Goal: Task Accomplishment & Management: Use online tool/utility

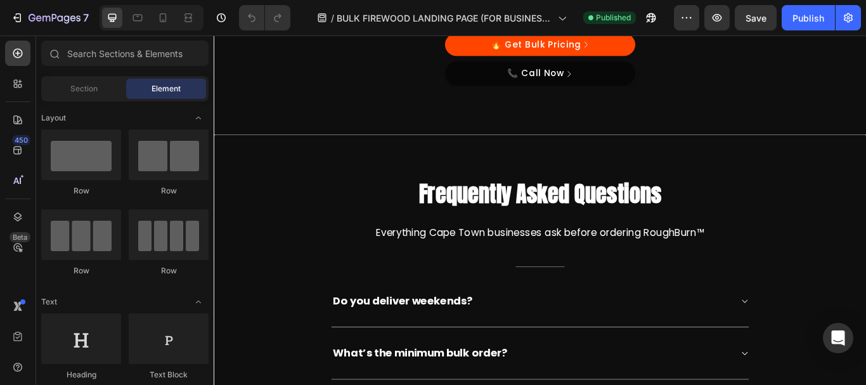
scroll to position [3350, 0]
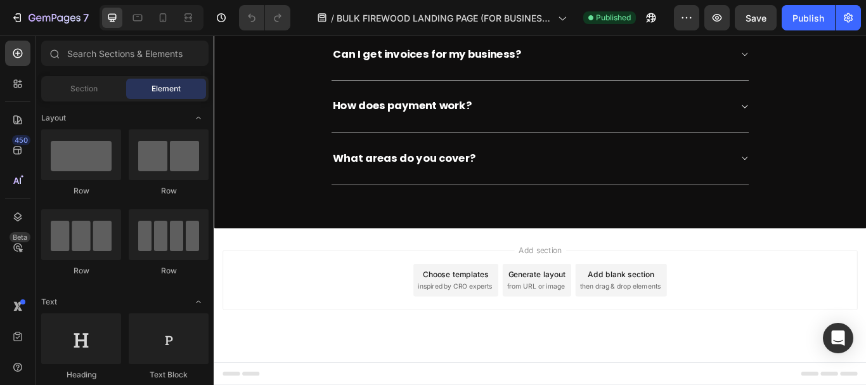
click at [479, 318] on div "Choose templates" at bounding box center [496, 313] width 77 height 13
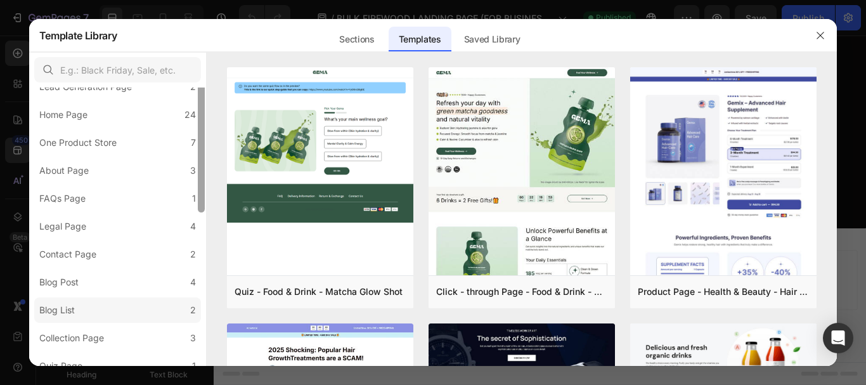
scroll to position [204, 0]
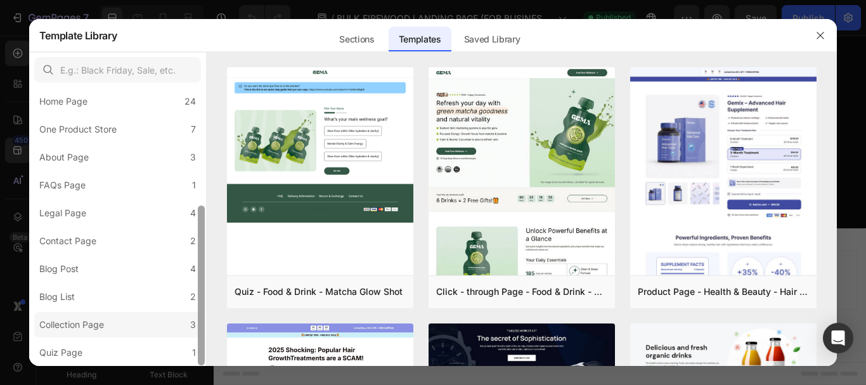
drag, startPoint x: 201, startPoint y: 181, endPoint x: 186, endPoint y: 334, distance: 153.5
click at [186, 334] on div "All Templates 117 Product Page 16 Click-through Landing Page 22 Seasonal Landin…" at bounding box center [117, 226] width 177 height 278
click at [350, 40] on div "Sections" at bounding box center [356, 39] width 55 height 25
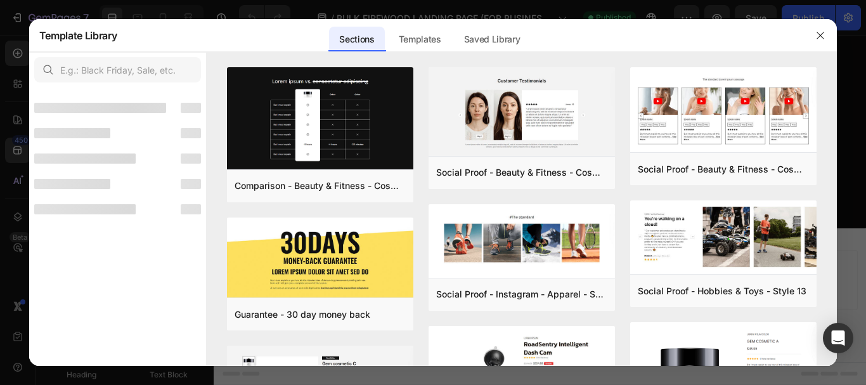
scroll to position [0, 0]
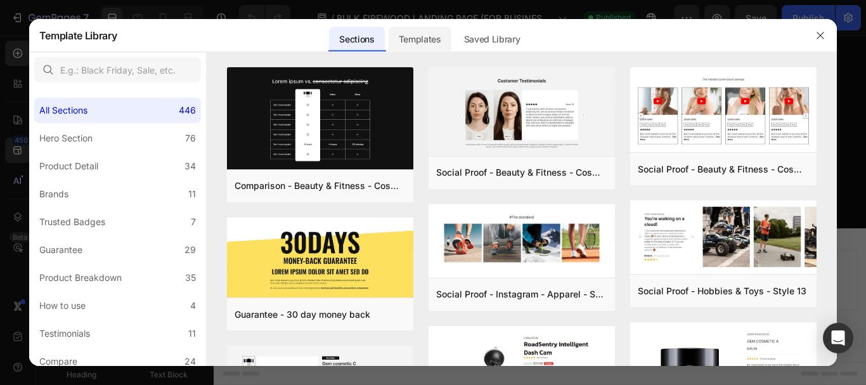
click at [412, 35] on div "Templates" at bounding box center [420, 39] width 63 height 25
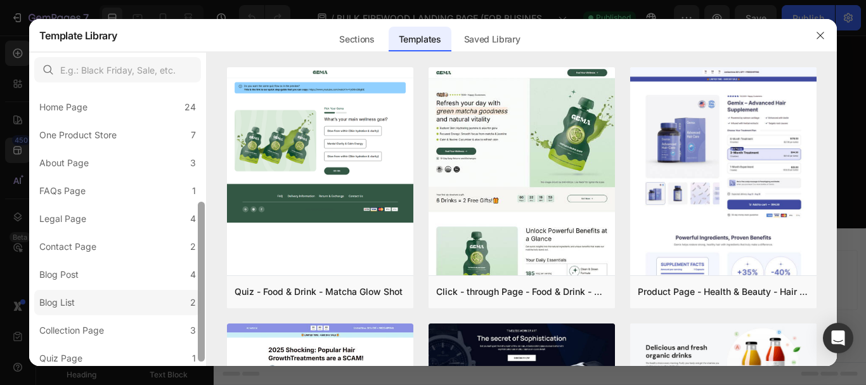
scroll to position [204, 0]
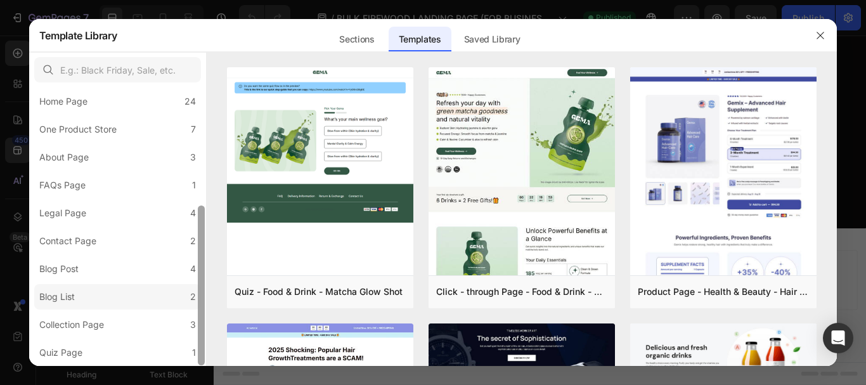
drag, startPoint x: 200, startPoint y: 157, endPoint x: 194, endPoint y: 298, distance: 140.9
click at [194, 298] on div "All Templates 117 Product Page 16 Click-through Landing Page 22 Seasonal Landin…" at bounding box center [117, 226] width 177 height 278
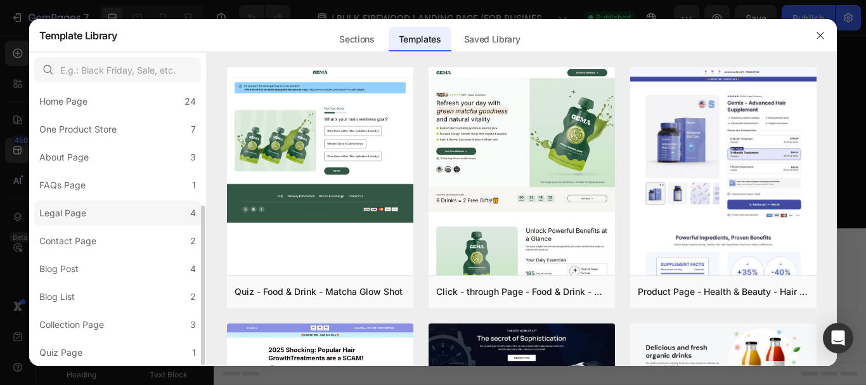
click at [82, 216] on div "Legal Page" at bounding box center [62, 212] width 47 height 15
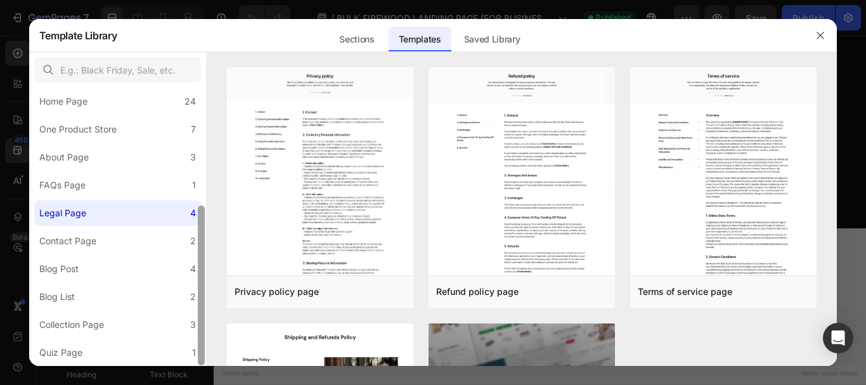
click at [201, 256] on div at bounding box center [201, 285] width 7 height 160
drag, startPoint x: 833, startPoint y: 97, endPoint x: 833, endPoint y: 132, distance: 35.5
click at [833, 132] on div "Privacy policy page Add to page Preview Refund policy page Add to page Preview …" at bounding box center [522, 216] width 631 height 298
drag, startPoint x: 833, startPoint y: 94, endPoint x: 833, endPoint y: 121, distance: 26.6
click at [833, 121] on div "Privacy policy page Add to page Preview Refund policy page Add to page Preview …" at bounding box center [522, 216] width 631 height 298
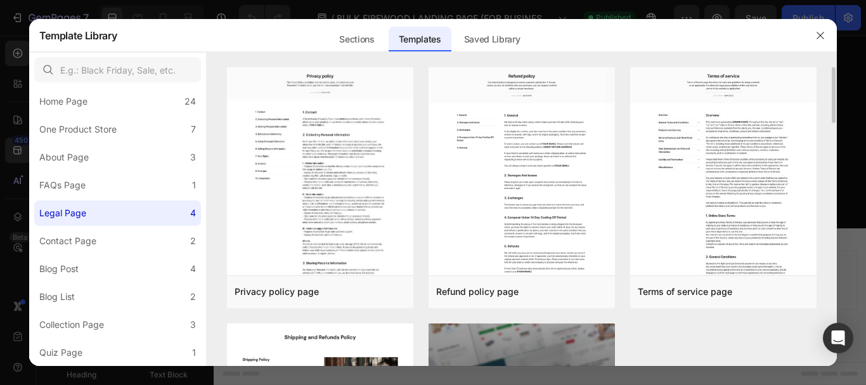
drag, startPoint x: 835, startPoint y: 92, endPoint x: 835, endPoint y: 134, distance: 41.8
click at [835, 134] on div "Privacy policy page Add to page Preview Refund policy page Add to page Preview …" at bounding box center [522, 216] width 631 height 298
click at [825, 132] on div "Privacy policy page Add to page Preview Refund policy page Add to page Preview …" at bounding box center [522, 216] width 631 height 298
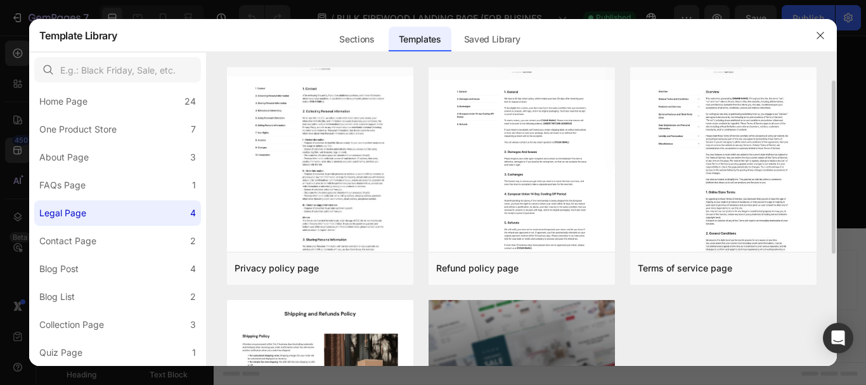
scroll to position [0, 0]
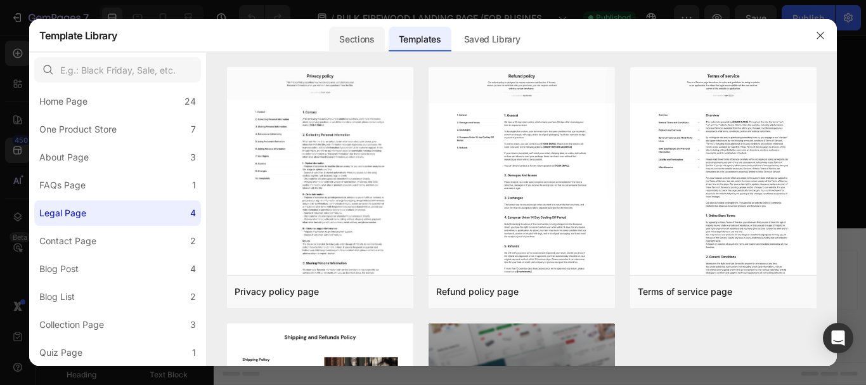
click at [348, 42] on div "Sections" at bounding box center [356, 39] width 55 height 25
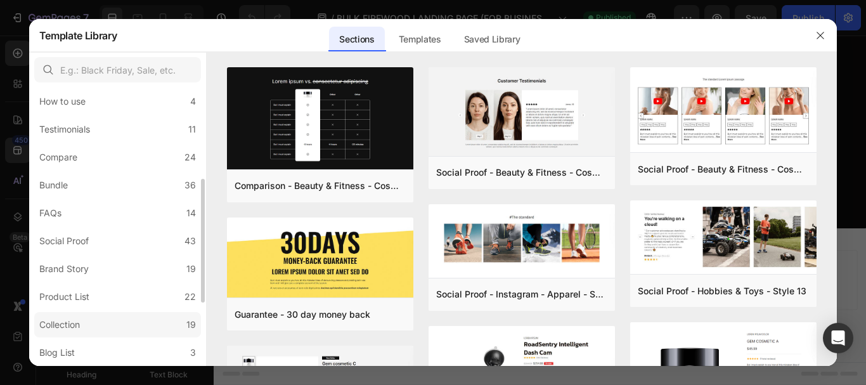
click at [72, 323] on div "Collection" at bounding box center [59, 324] width 41 height 15
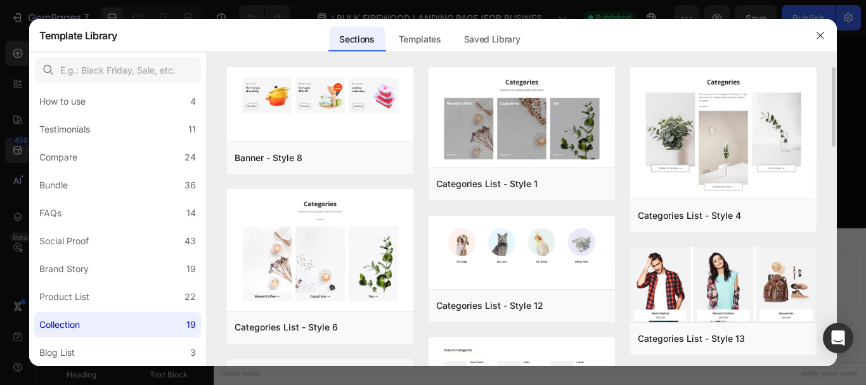
click at [827, 98] on div "Banner - Style 8 Add to page Preview Categories List - Style 6 Add to page Prev…" at bounding box center [522, 216] width 631 height 298
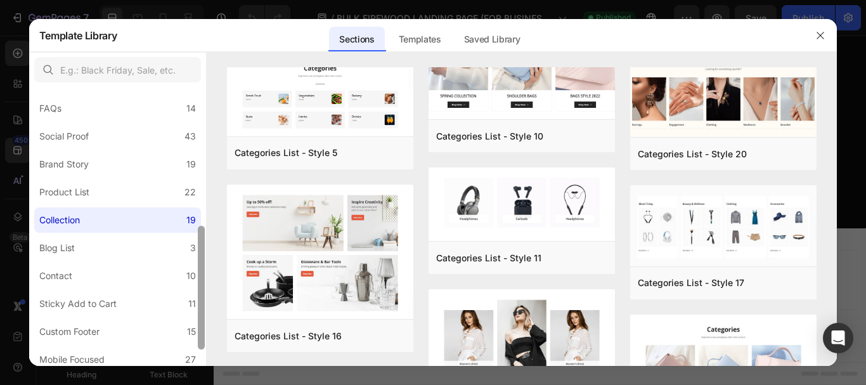
scroll to position [344, 0]
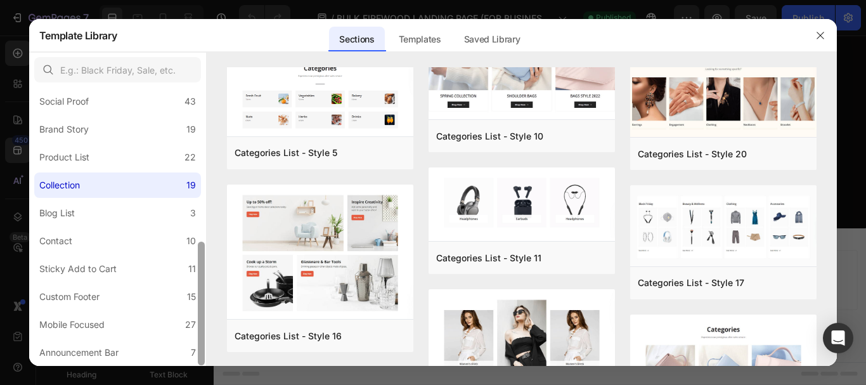
drag, startPoint x: 202, startPoint y: 203, endPoint x: 204, endPoint y: 286, distance: 82.5
click at [204, 286] on div at bounding box center [201, 304] width 7 height 124
click at [91, 236] on label "Contact 10" at bounding box center [117, 240] width 167 height 25
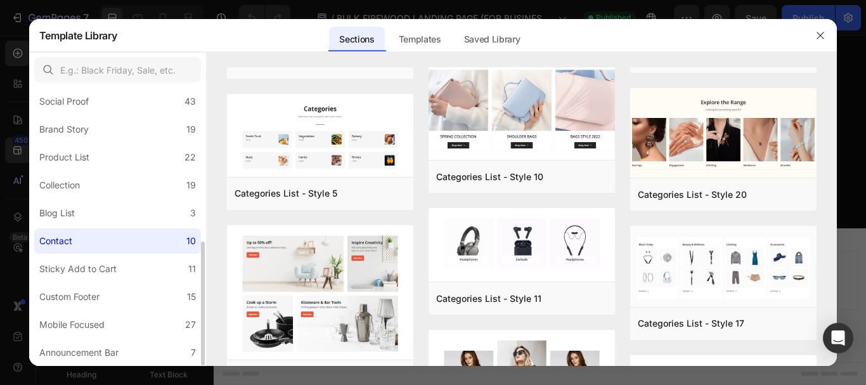
scroll to position [0, 0]
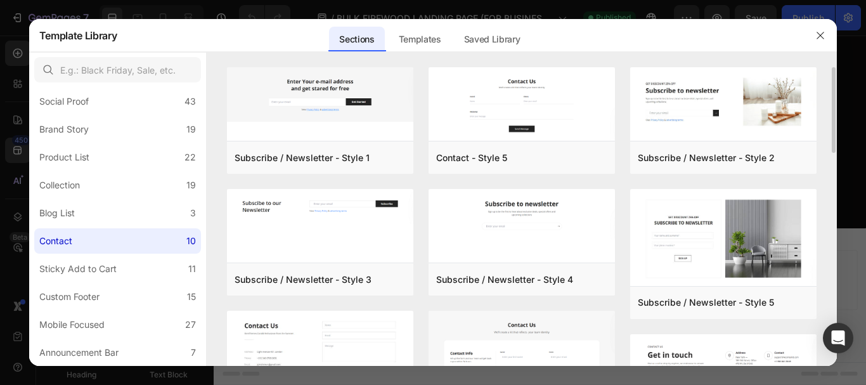
click at [827, 107] on div "Subscribe / Newsletter - Style 1 Add to page Preview Subscribe / Newsletter - S…" at bounding box center [522, 216] width 631 height 298
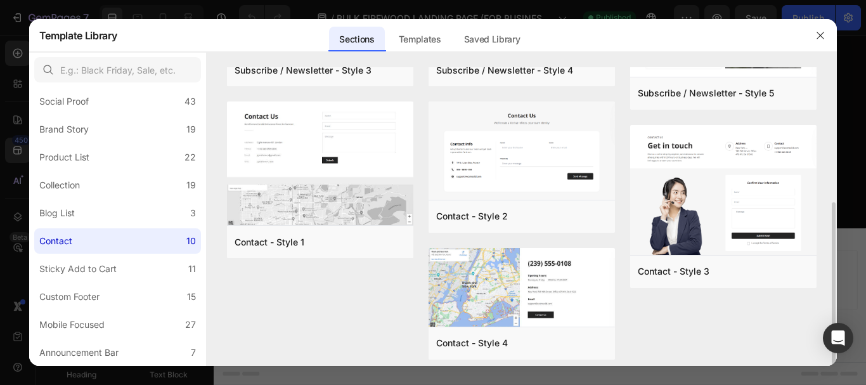
scroll to position [218, 0]
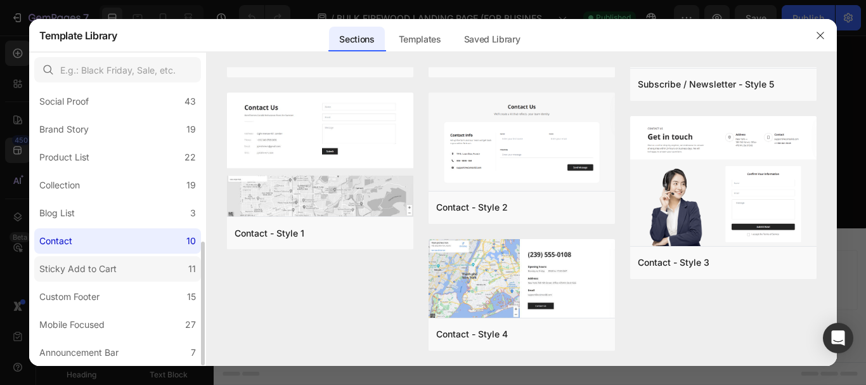
click at [113, 268] on div "Sticky Add to Cart" at bounding box center [77, 268] width 77 height 15
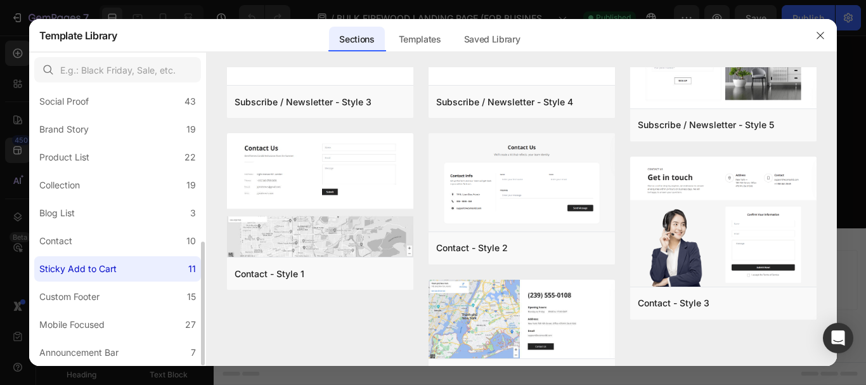
scroll to position [0, 0]
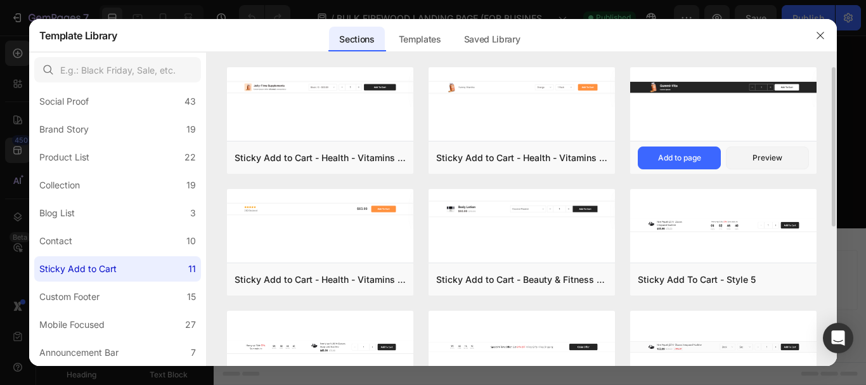
click at [716, 111] on div at bounding box center [723, 105] width 186 height 76
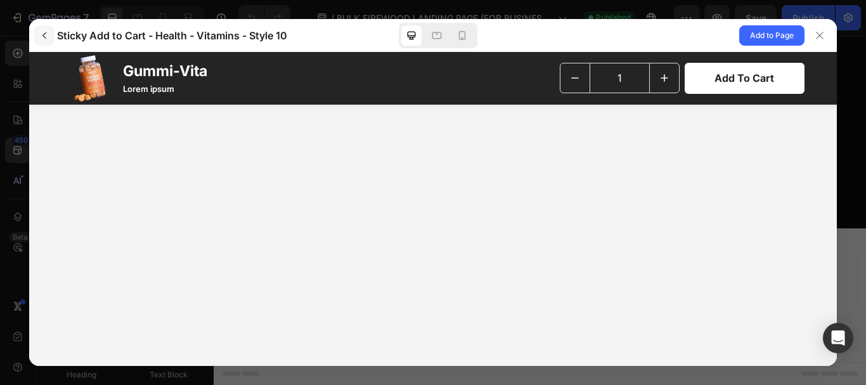
click at [46, 30] on icon "button" at bounding box center [44, 35] width 10 height 10
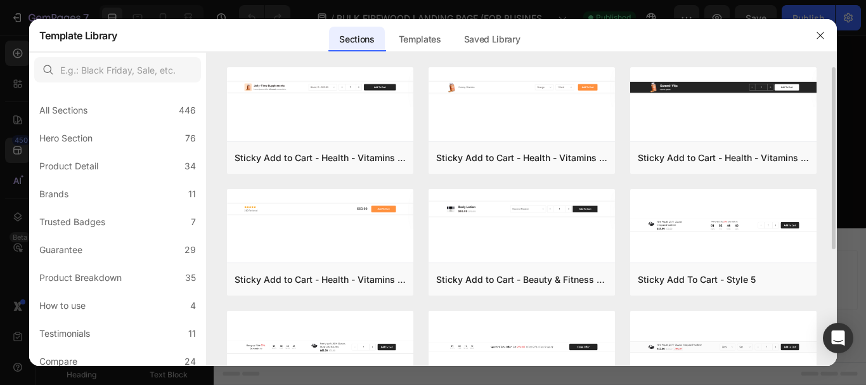
click at [824, 141] on div "Sticky Add to Cart - Health - Vitamins - Style 8 Add to page Preview Sticky Add…" at bounding box center [522, 216] width 631 height 298
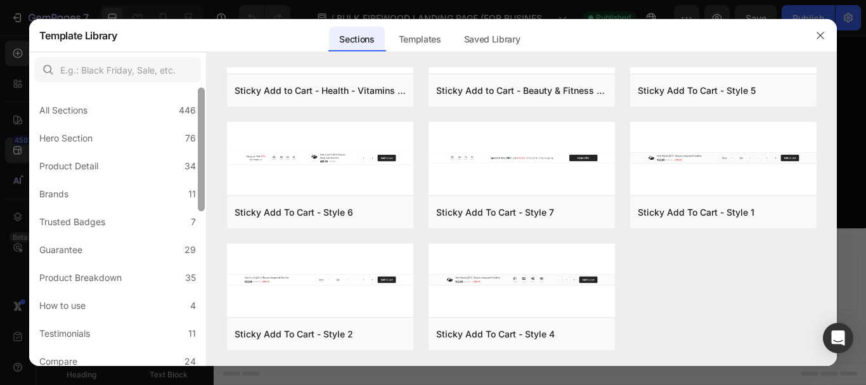
scroll to position [278, 0]
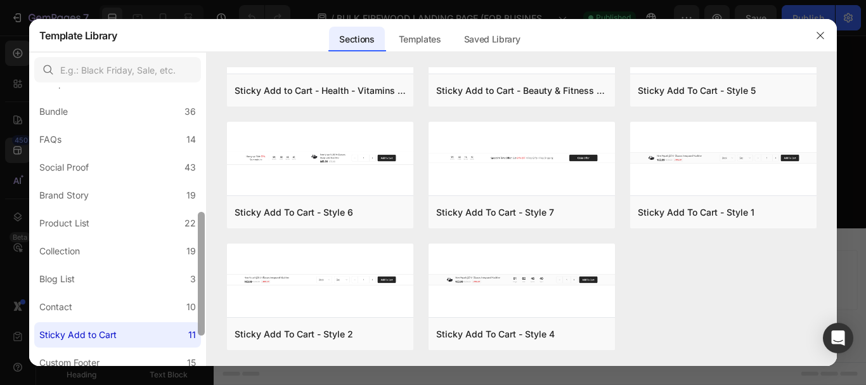
drag, startPoint x: 205, startPoint y: 164, endPoint x: 204, endPoint y: 218, distance: 54.5
click at [204, 218] on div at bounding box center [202, 226] width 10 height 278
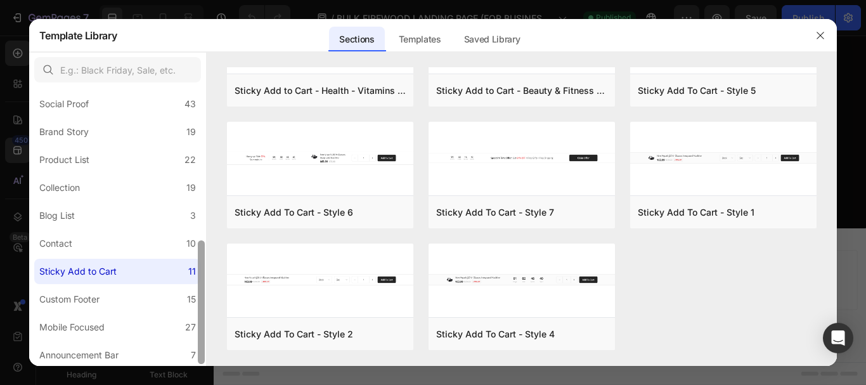
scroll to position [344, 0]
drag, startPoint x: 200, startPoint y: 259, endPoint x: 202, endPoint y: 312, distance: 52.7
click at [202, 312] on div at bounding box center [201, 304] width 7 height 124
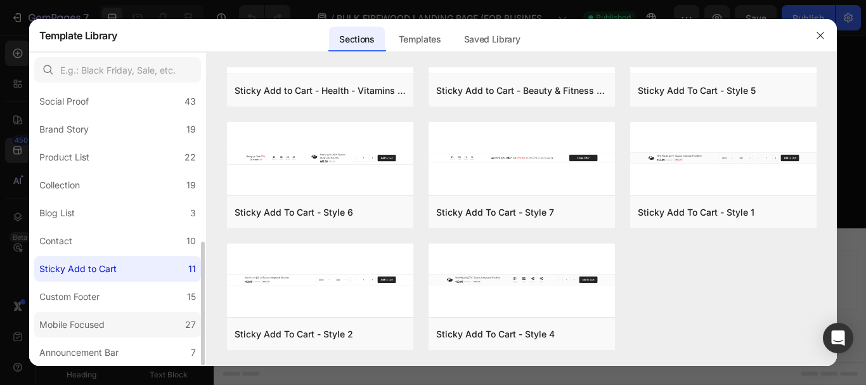
click at [155, 322] on label "Mobile Focused 27" at bounding box center [117, 324] width 167 height 25
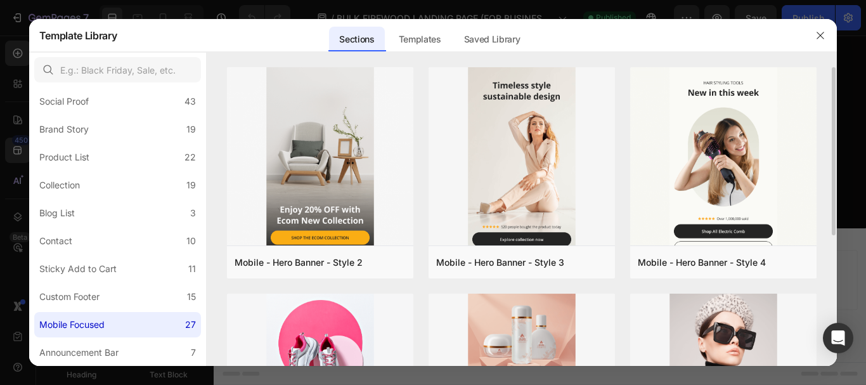
click at [827, 101] on div "Mobile - Hero Banner - Style 2 Add to page Preview Mobile - Hero Banner - Style…" at bounding box center [522, 216] width 631 height 298
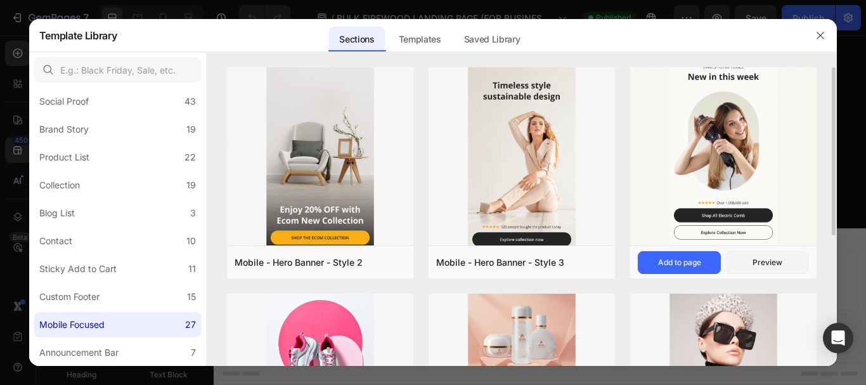
click at [752, 120] on img at bounding box center [723, 149] width 186 height 197
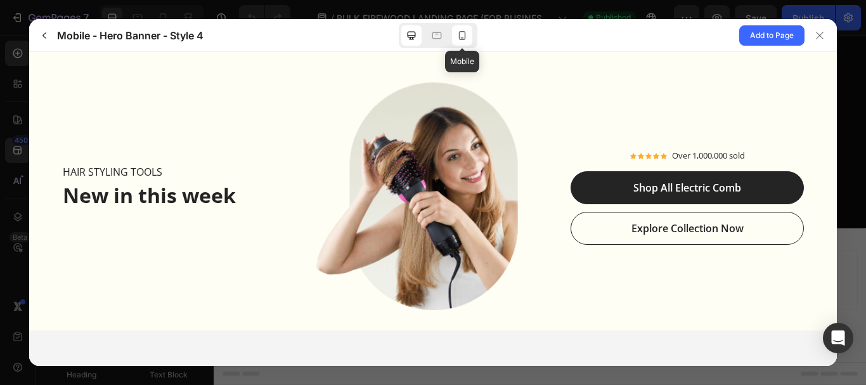
click at [463, 34] on icon at bounding box center [462, 35] width 13 height 13
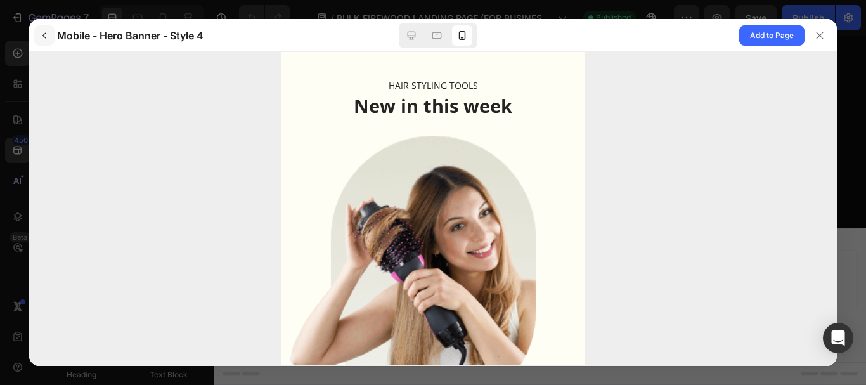
click at [48, 32] on icon "button" at bounding box center [44, 35] width 10 height 10
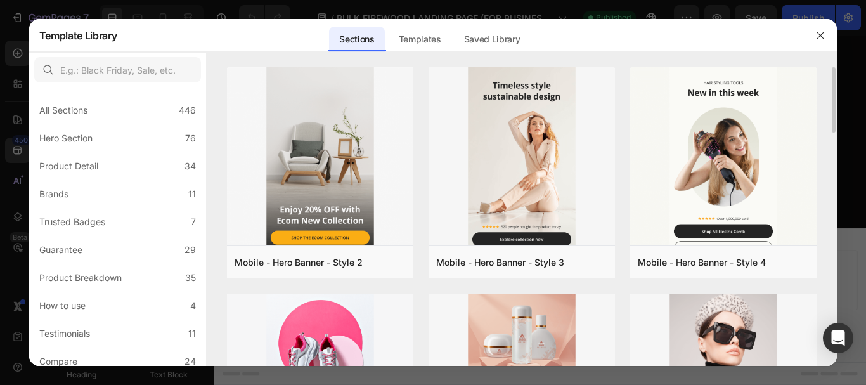
click at [819, 117] on div "Mobile - Hero Banner - Style 2 Add to page Preview Mobile - Hero Banner - Style…" at bounding box center [522, 216] width 631 height 298
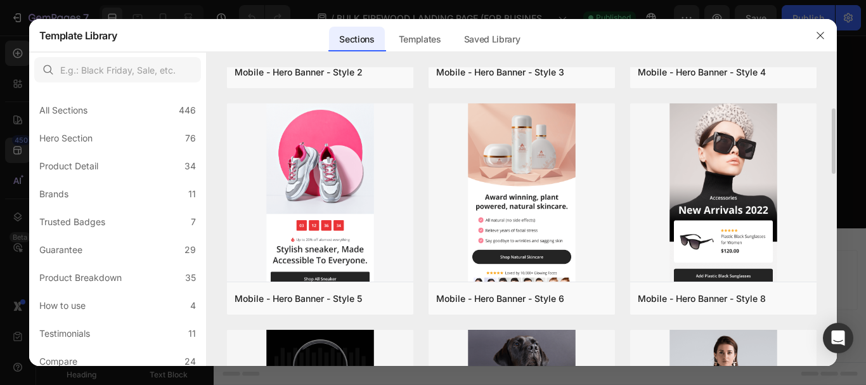
scroll to position [209, 0]
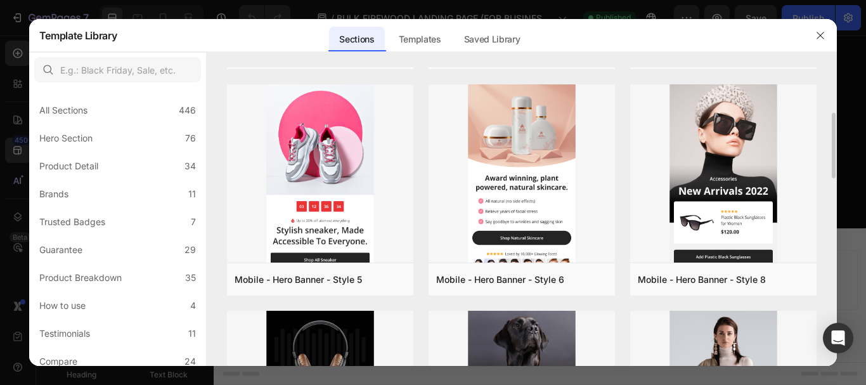
click at [827, 148] on div "Mobile - Hero Banner - Style 2 Add to page Preview Mobile - Hero Banner - Style…" at bounding box center [522, 7] width 631 height 298
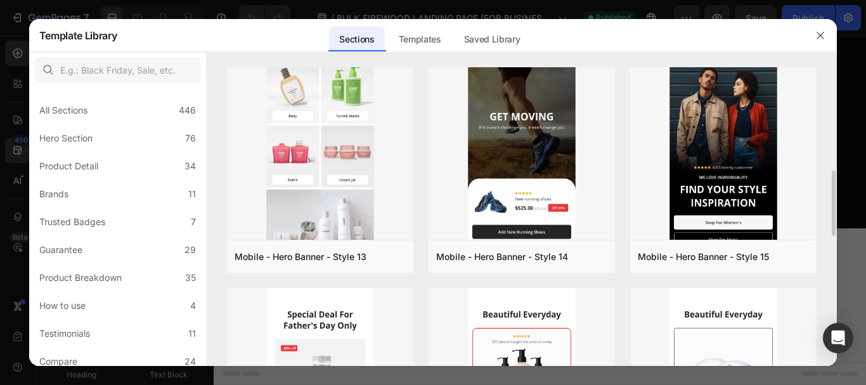
scroll to position [628, 0]
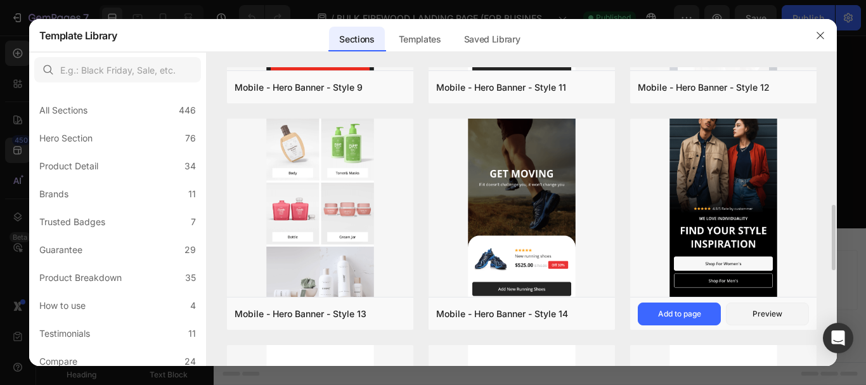
click at [736, 212] on img at bounding box center [723, 201] width 186 height 197
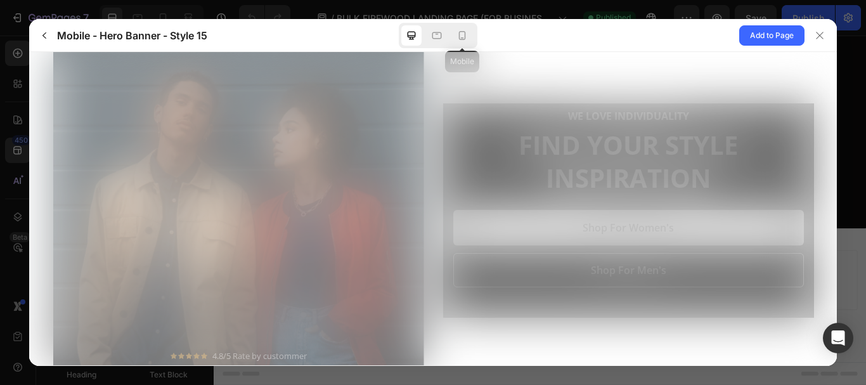
scroll to position [0, 0]
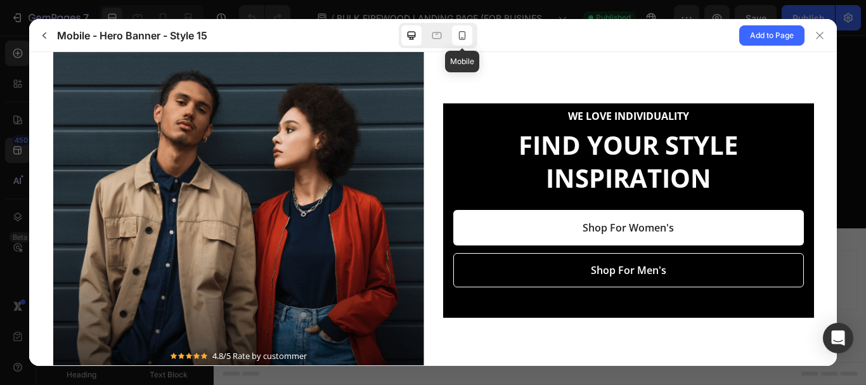
click at [465, 34] on icon at bounding box center [462, 35] width 7 height 9
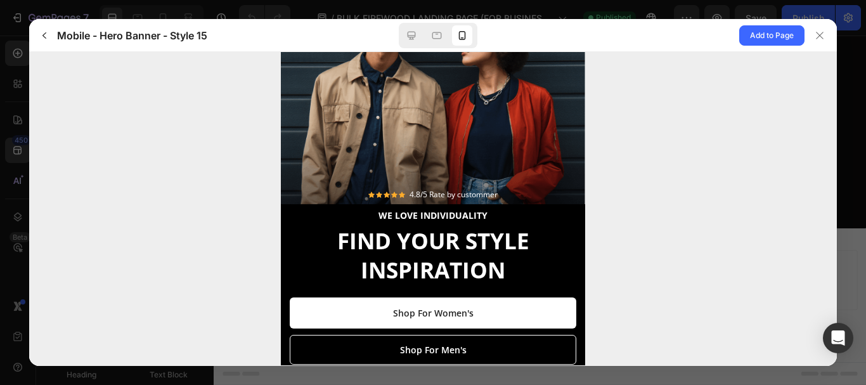
scroll to position [108, 0]
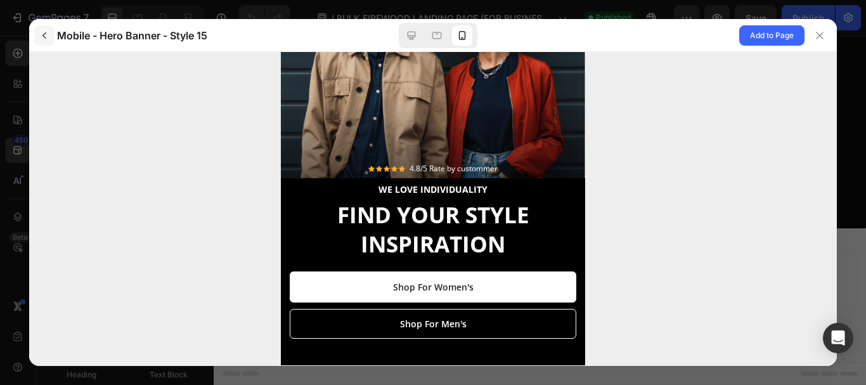
click at [47, 34] on icon "button" at bounding box center [44, 35] width 10 height 10
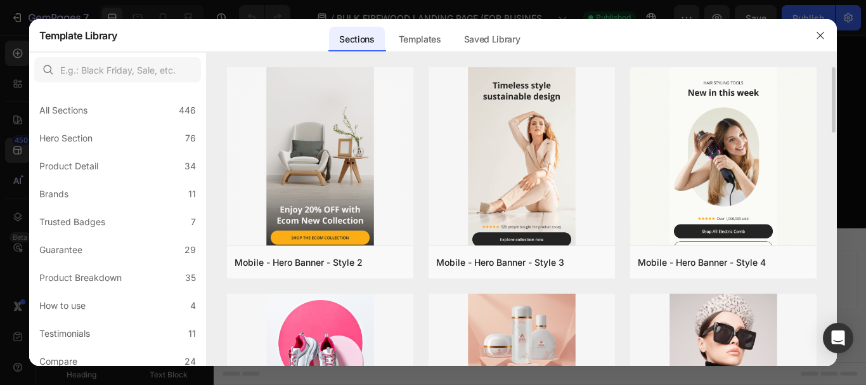
click at [822, 137] on div "Mobile - Hero Banner - Style 2 Add to page Preview Mobile - Hero Banner - Style…" at bounding box center [522, 216] width 631 height 298
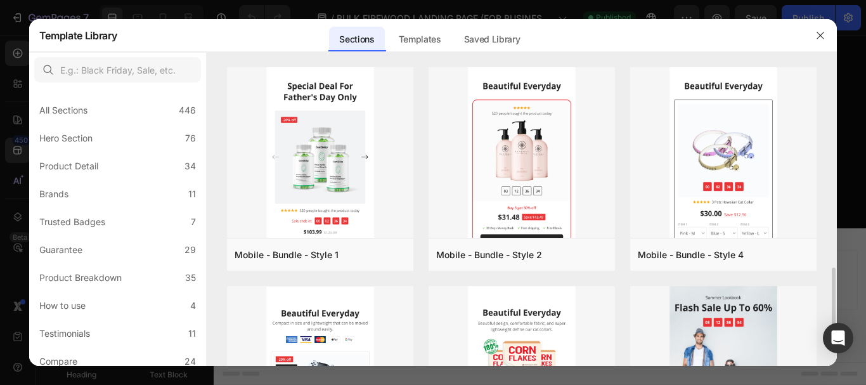
scroll to position [932, 0]
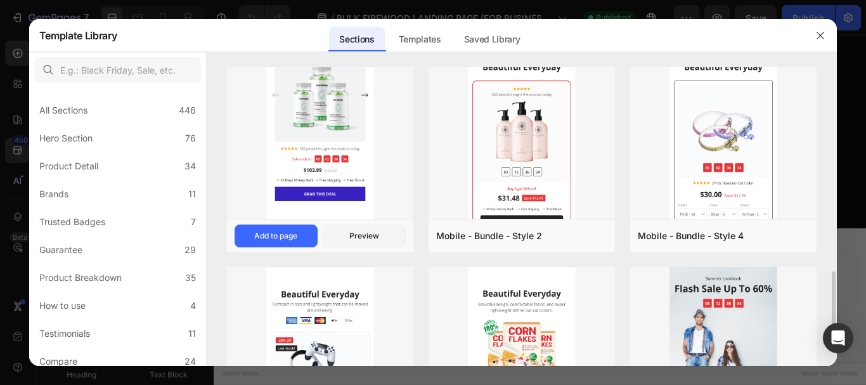
click at [338, 112] on img at bounding box center [320, 110] width 186 height 224
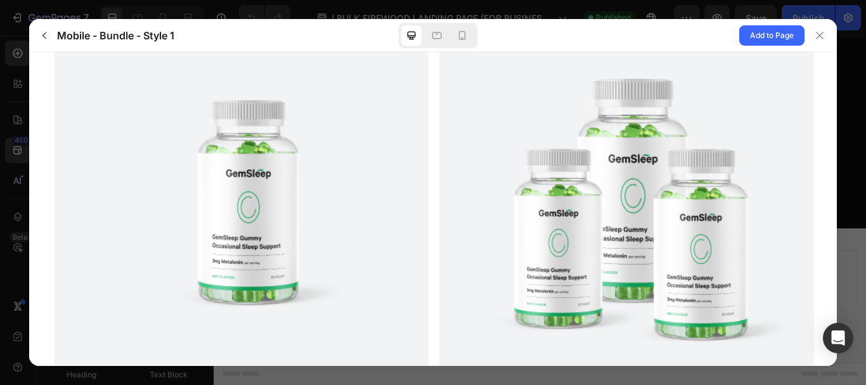
scroll to position [146, 0]
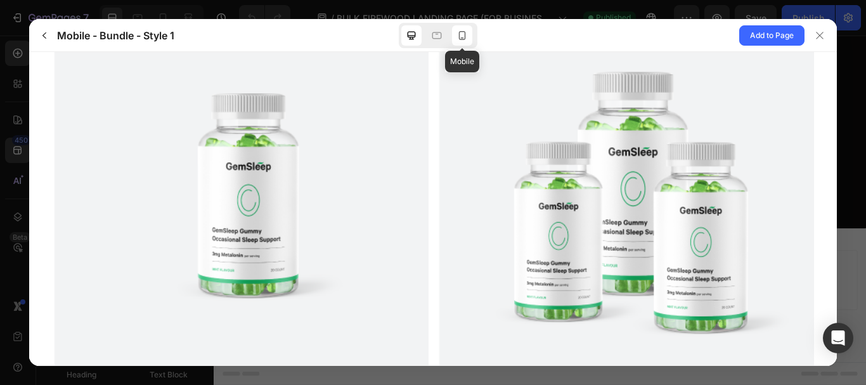
click at [462, 36] on icon at bounding box center [462, 35] width 13 height 13
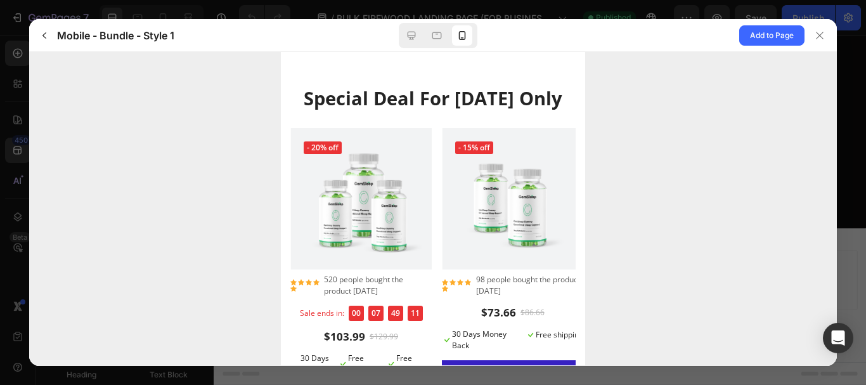
scroll to position [0, 0]
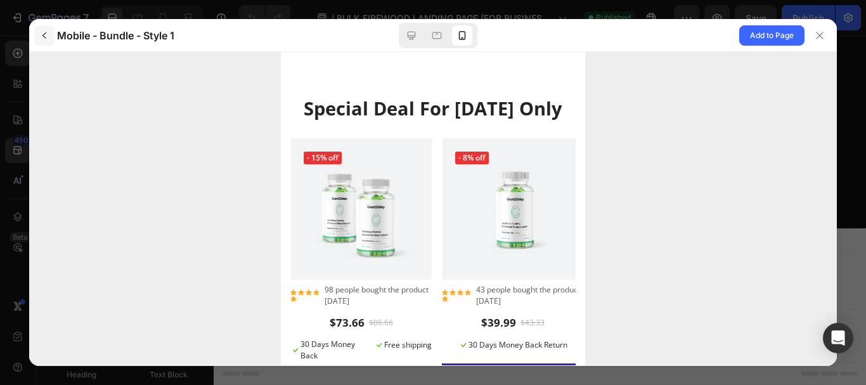
click at [44, 36] on icon "button" at bounding box center [44, 35] width 10 height 10
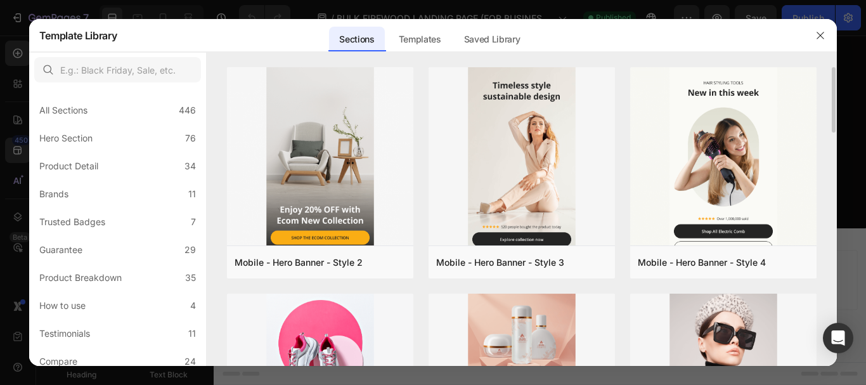
click at [831, 94] on div "Mobile - Hero Banner - Style 2 Add to page Preview Mobile - Hero Banner - Style…" at bounding box center [522, 216] width 631 height 298
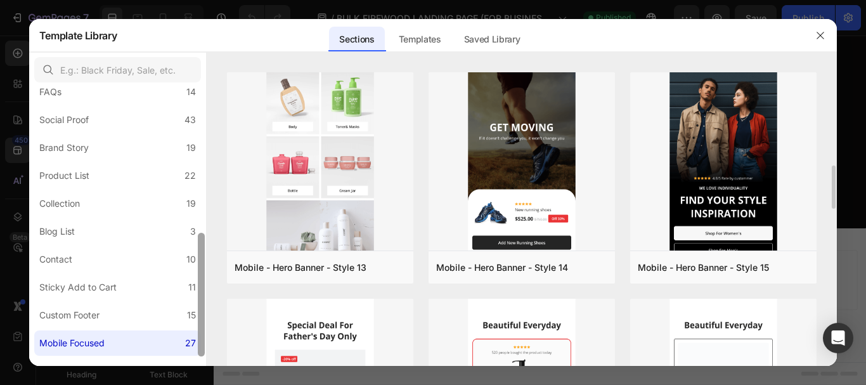
scroll to position [344, 0]
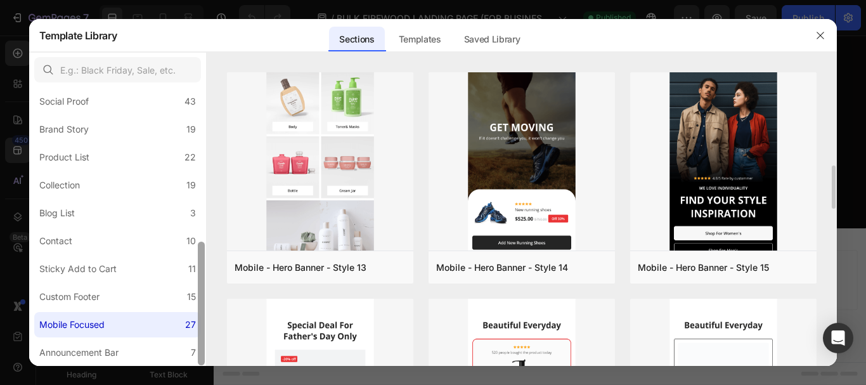
drag, startPoint x: 201, startPoint y: 151, endPoint x: 214, endPoint y: 313, distance: 162.8
click at [214, 313] on div "All Sections 446 Hero Section 76 Product Detail 34 Brands 11 Trusted Badges 7 G…" at bounding box center [433, 208] width 808 height 313
click at [138, 295] on label "Custom Footer 15" at bounding box center [117, 296] width 167 height 25
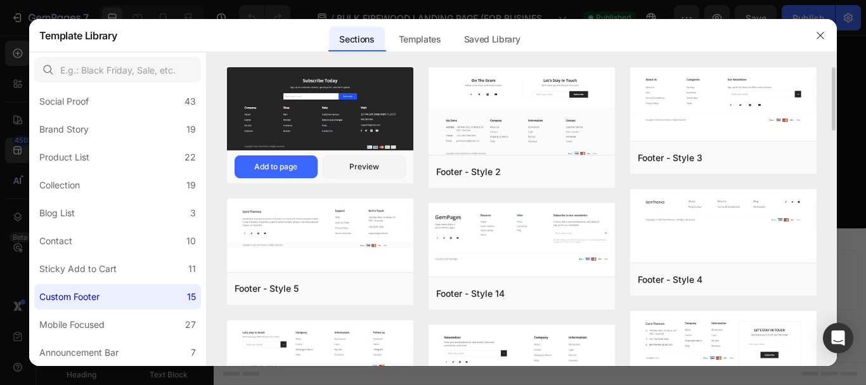
click at [378, 93] on img at bounding box center [320, 109] width 186 height 85
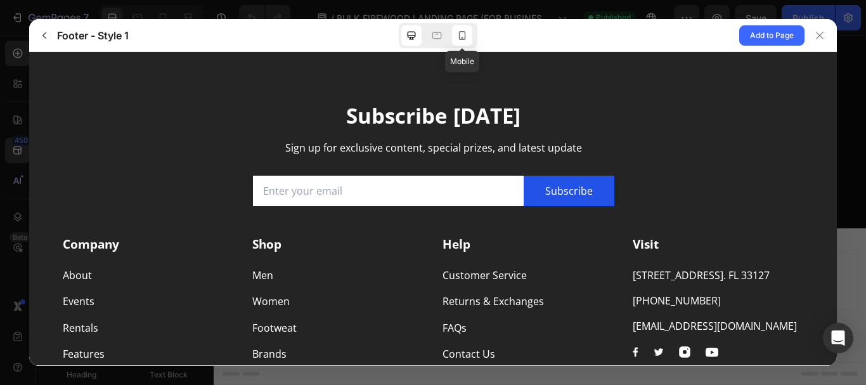
click at [463, 36] on icon at bounding box center [462, 35] width 13 height 13
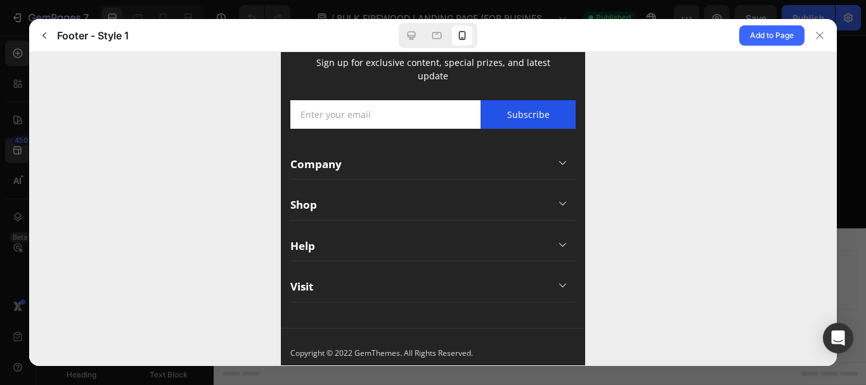
scroll to position [99, 0]
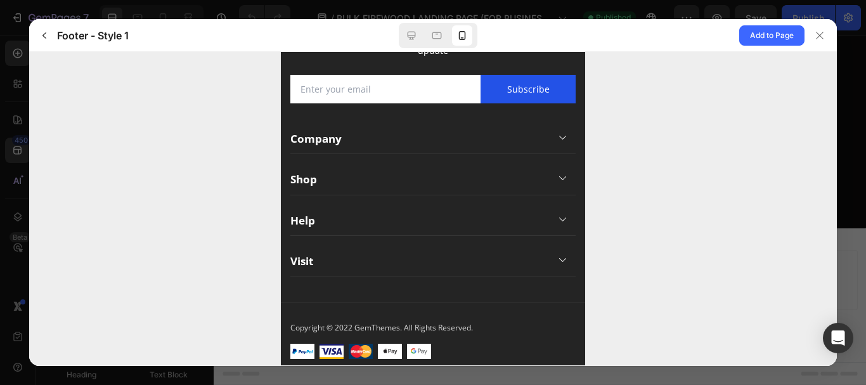
click at [557, 132] on icon at bounding box center [562, 137] width 10 height 11
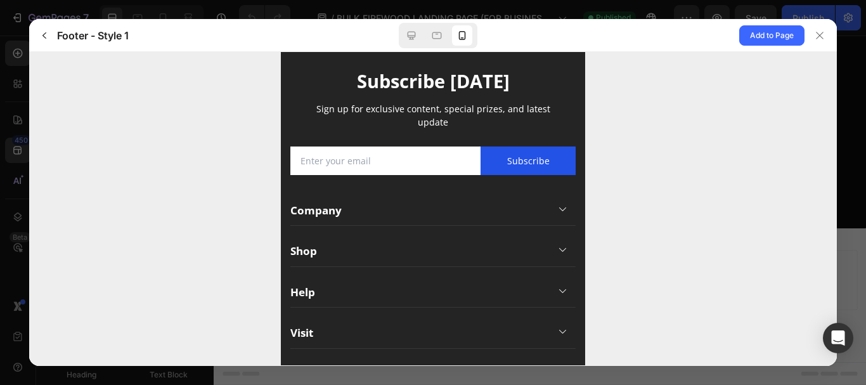
scroll to position [0, 0]
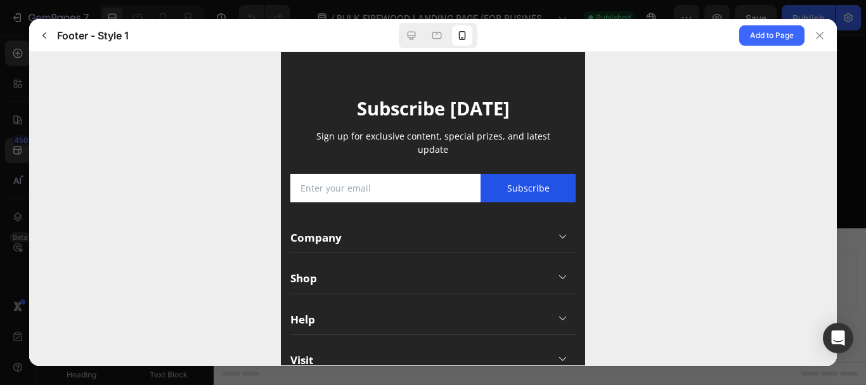
drag, startPoint x: 581, startPoint y: 128, endPoint x: 870, endPoint y: 162, distance: 291.1
click at [47, 32] on icon "button" at bounding box center [44, 35] width 10 height 10
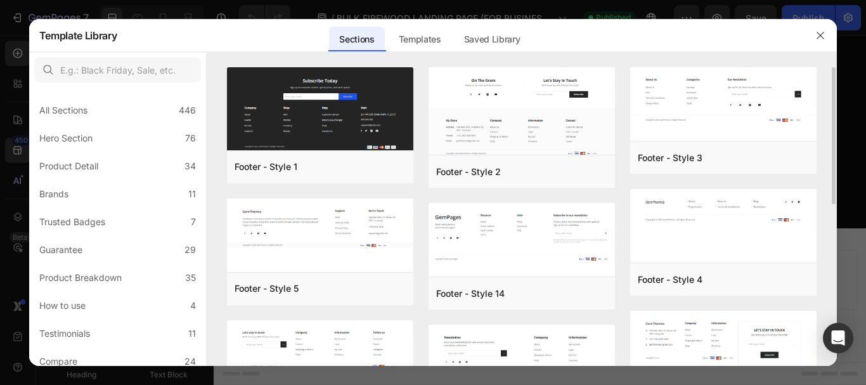
click at [834, 146] on div "Footer - Style 1 Add to page Preview Footer - Style 5 Add to page Preview Foote…" at bounding box center [522, 216] width 631 height 298
click at [761, 103] on img at bounding box center [723, 99] width 186 height 65
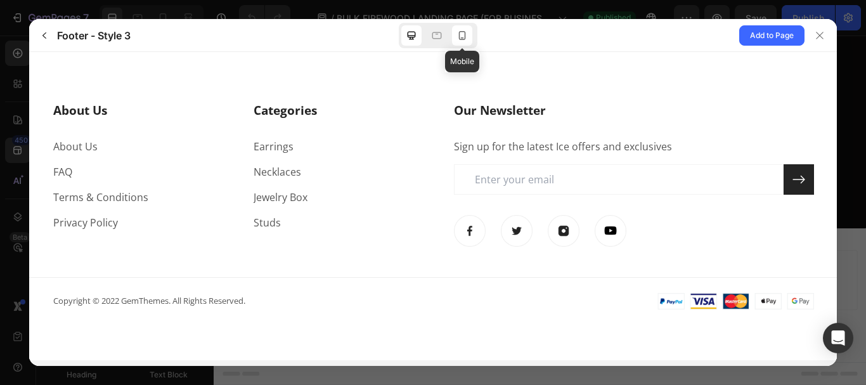
click at [460, 38] on icon at bounding box center [462, 35] width 7 height 9
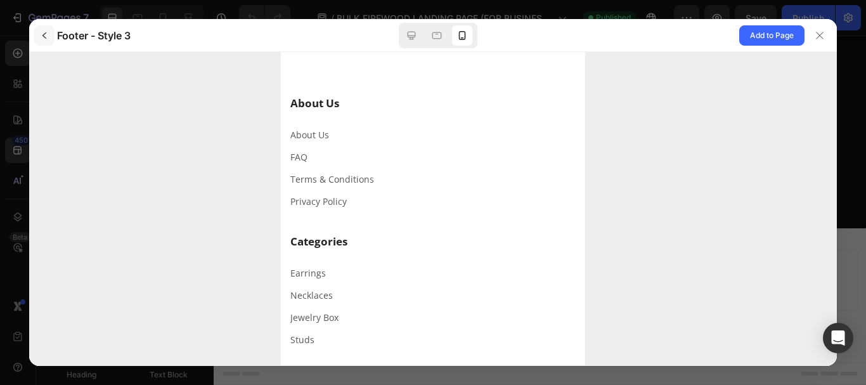
click at [41, 36] on icon "button" at bounding box center [44, 35] width 10 height 10
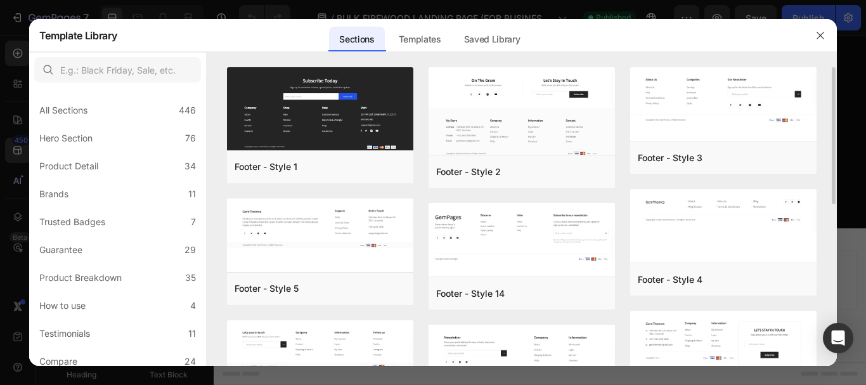
click at [827, 126] on div "Footer - Style 1 Add to page Preview Footer - Style 5 Add to page Preview Foote…" at bounding box center [522, 216] width 631 height 298
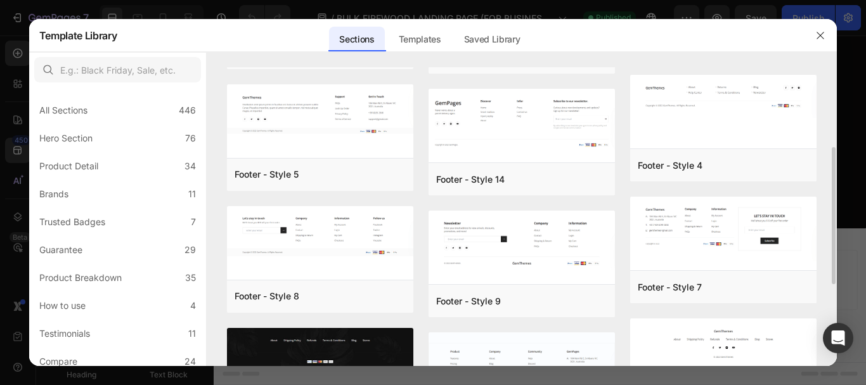
scroll to position [152, 0]
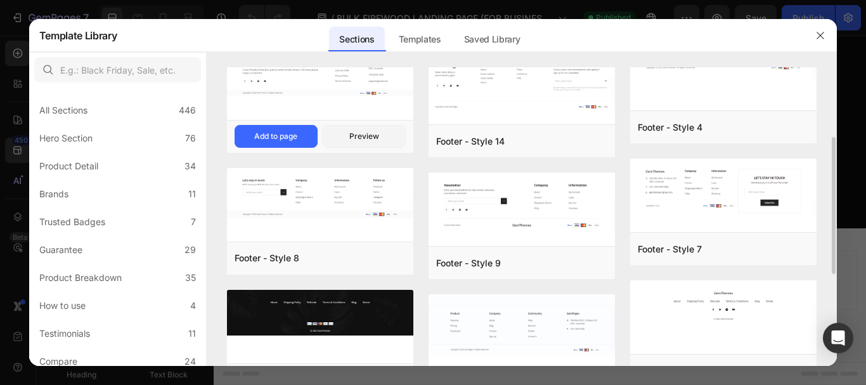
click at [335, 96] on div at bounding box center [320, 84] width 186 height 76
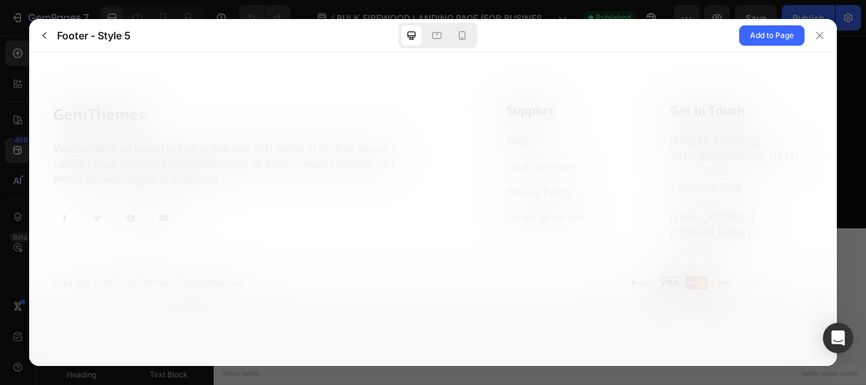
scroll to position [0, 0]
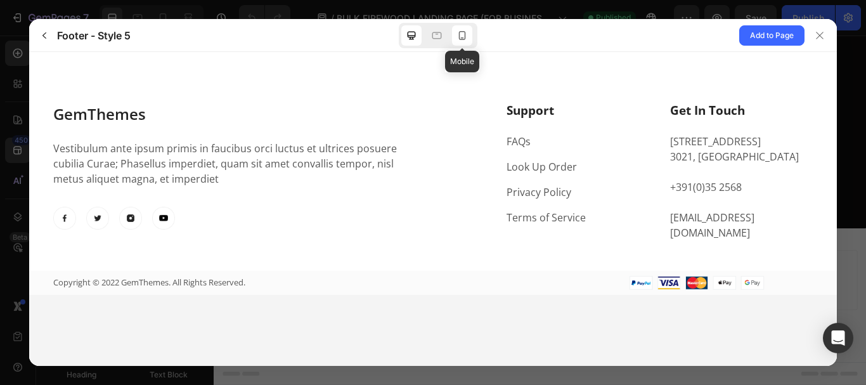
click at [458, 41] on icon at bounding box center [462, 35] width 13 height 13
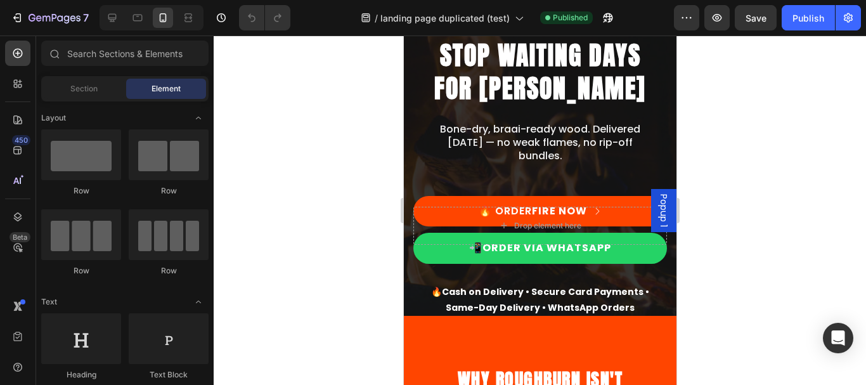
click at [657, 203] on span "Popup 1" at bounding box center [663, 210] width 13 height 33
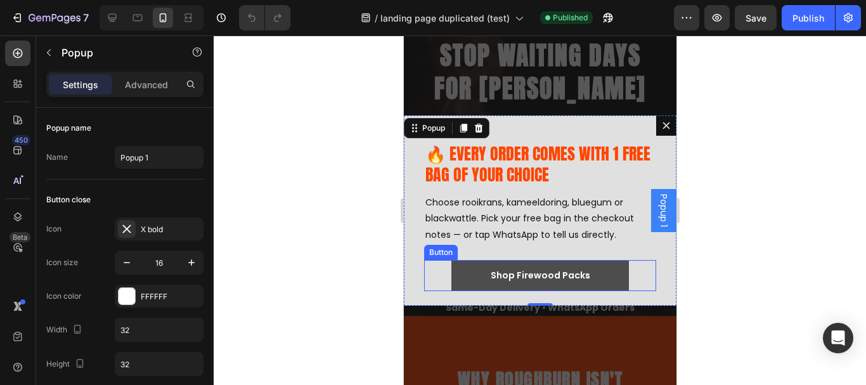
click at [456, 278] on button "Shop Firewood Packs" at bounding box center [540, 275] width 178 height 31
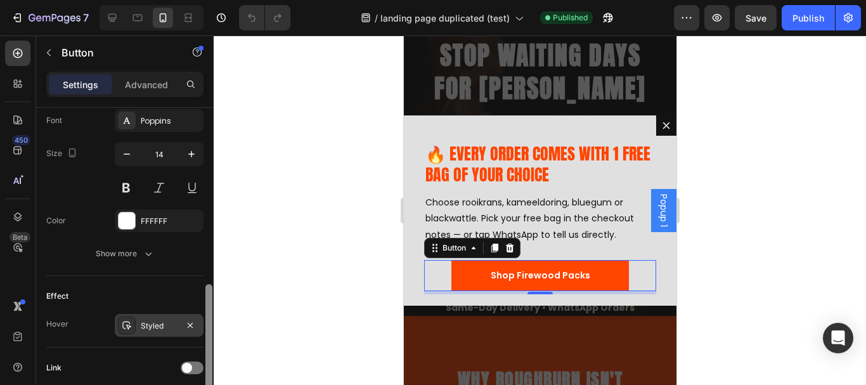
scroll to position [504, 0]
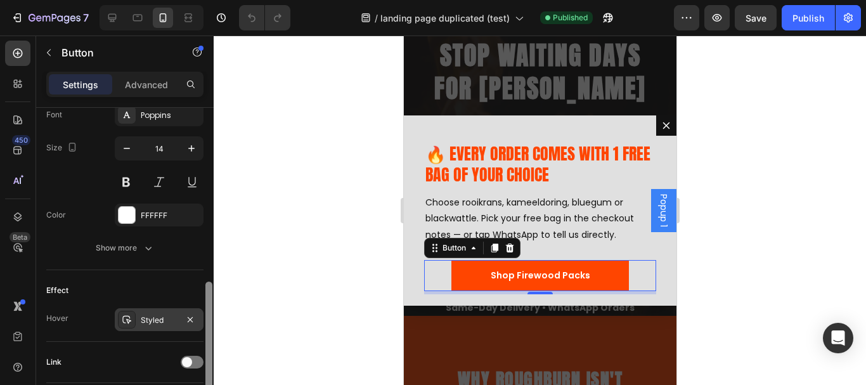
drag, startPoint x: 212, startPoint y: 139, endPoint x: 202, endPoint y: 313, distance: 174.0
click at [202, 313] on div "Size Width 280 Height Auto Padding 12, 24, 12, 24 Background Color FF4500 Image…" at bounding box center [125, 264] width 178 height 313
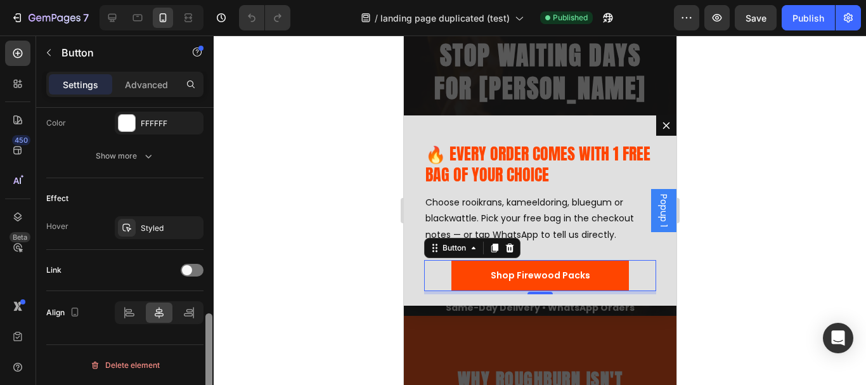
scroll to position [583, 0]
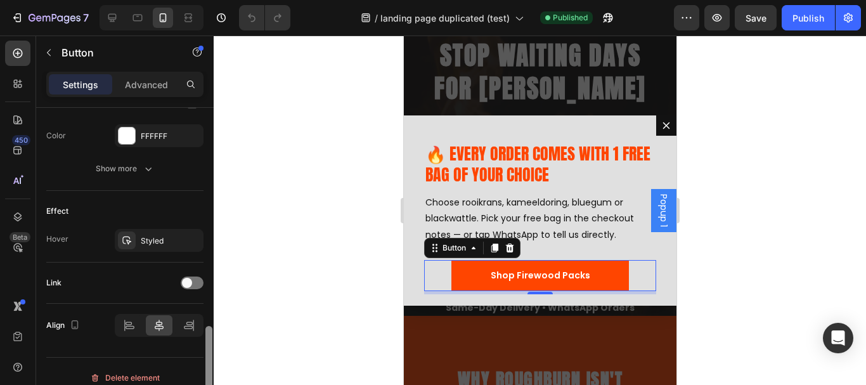
drag, startPoint x: 207, startPoint y: 325, endPoint x: 214, endPoint y: 352, distance: 28.1
click at [214, 0] on div "7 Version history / landing page duplicated (test) Published Preview Save Publi…" at bounding box center [433, 0] width 866 height 0
click at [190, 281] on span at bounding box center [187, 283] width 10 height 10
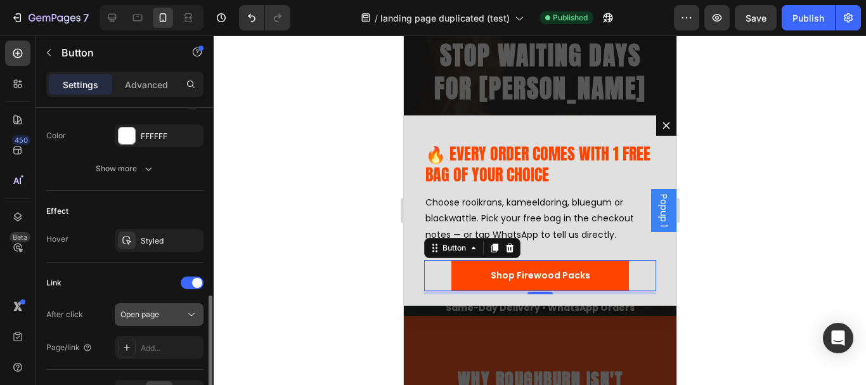
click at [182, 308] on div "Open page" at bounding box center [158, 314] width 77 height 13
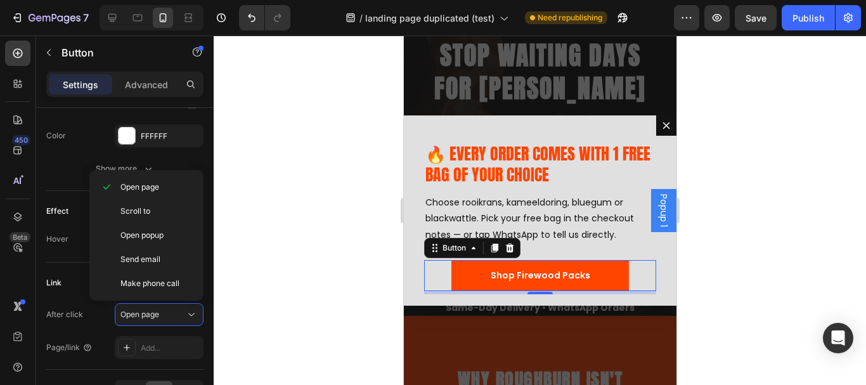
click at [252, 278] on div at bounding box center [540, 210] width 652 height 349
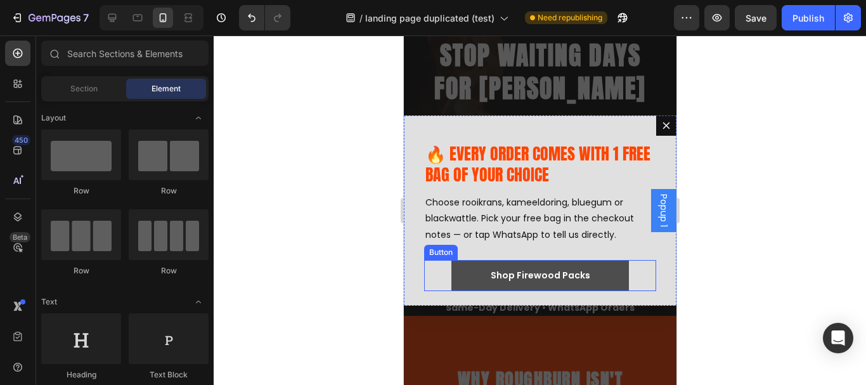
click at [467, 268] on button "Shop Firewood Packs" at bounding box center [540, 275] width 178 height 31
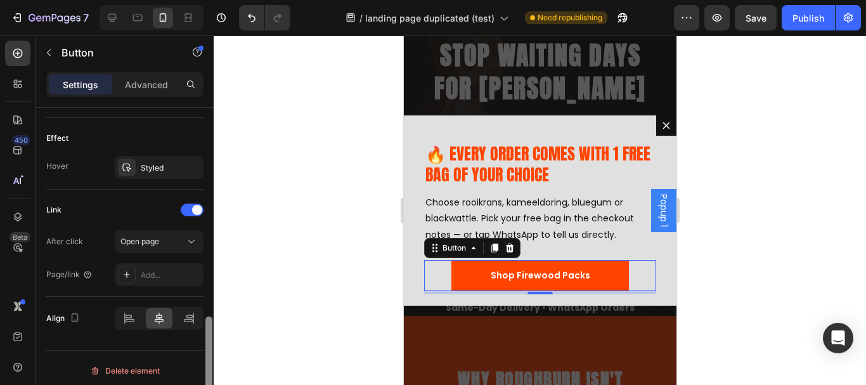
scroll to position [662, 0]
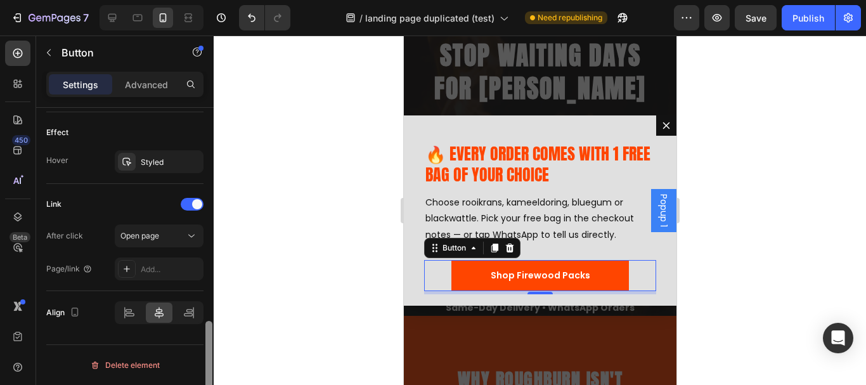
drag, startPoint x: 210, startPoint y: 159, endPoint x: 208, endPoint y: 384, distance: 225.1
click at [208, 384] on div at bounding box center [208, 371] width 7 height 100
click at [171, 232] on div "Open page" at bounding box center [152, 235] width 65 height 11
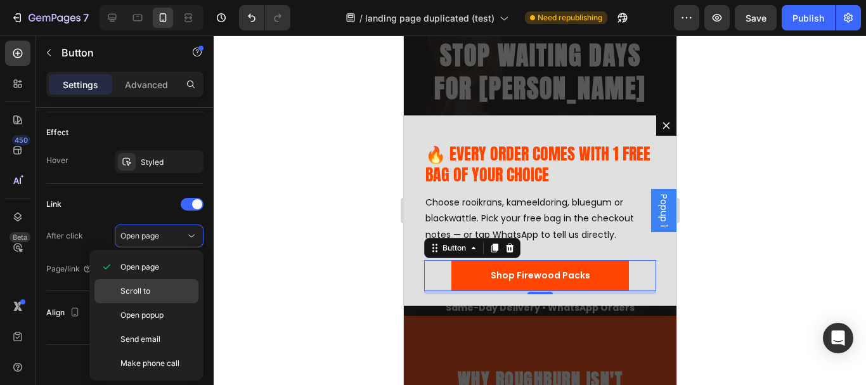
click at [146, 303] on div "Scroll to" at bounding box center [146, 315] width 104 height 24
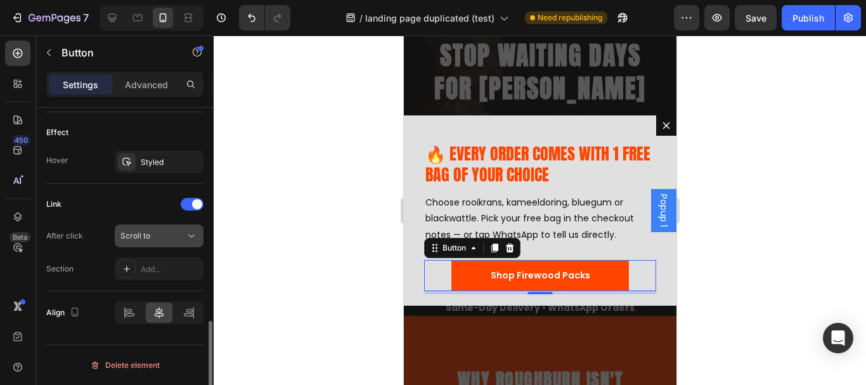
click at [153, 229] on div "Scroll to" at bounding box center [158, 235] width 77 height 13
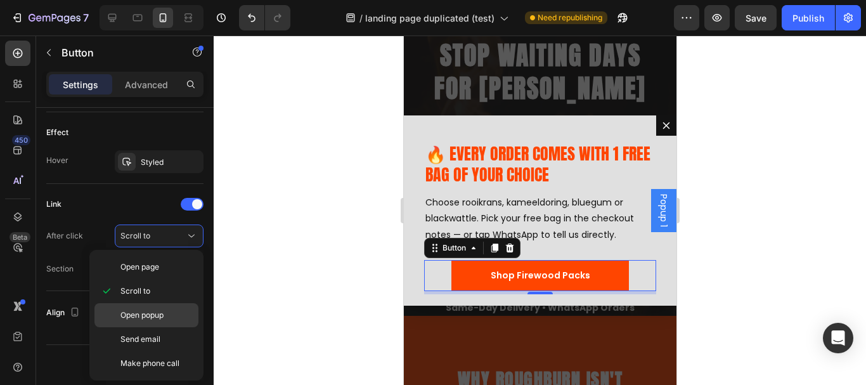
click at [144, 314] on span "Open popup" at bounding box center [141, 314] width 43 height 11
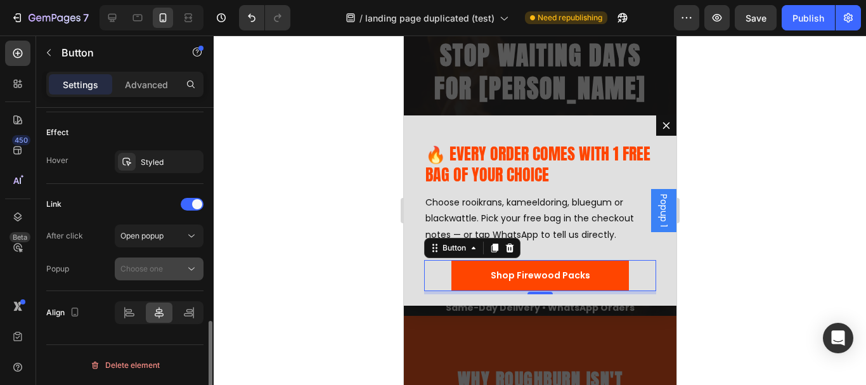
click at [173, 272] on div "Choose one" at bounding box center [152, 268] width 65 height 11
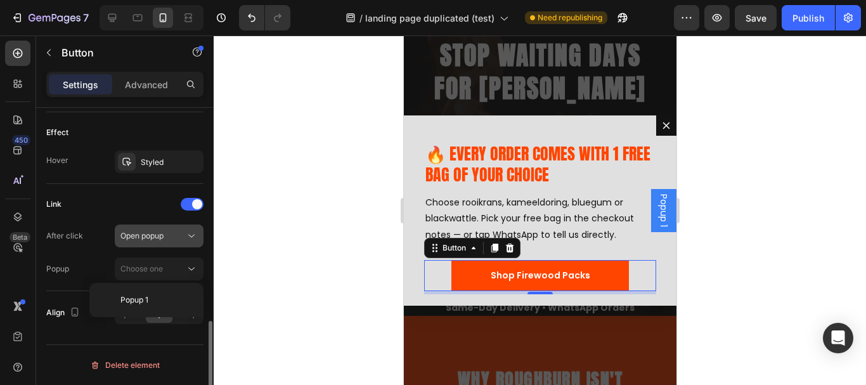
click at [185, 239] on icon at bounding box center [191, 235] width 13 height 13
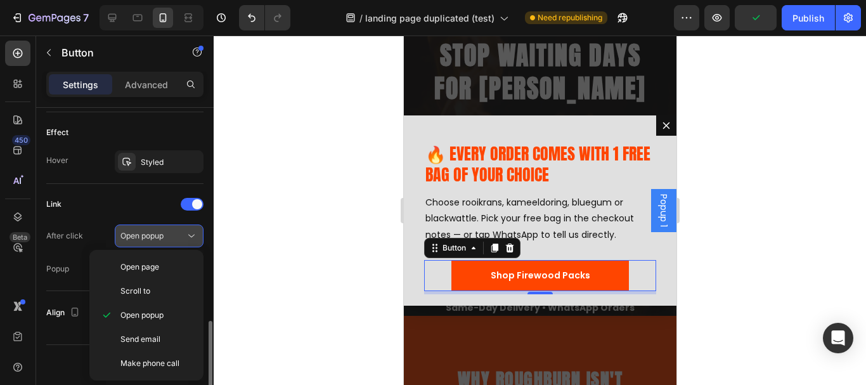
click at [183, 228] on button "Open popup" at bounding box center [159, 235] width 89 height 23
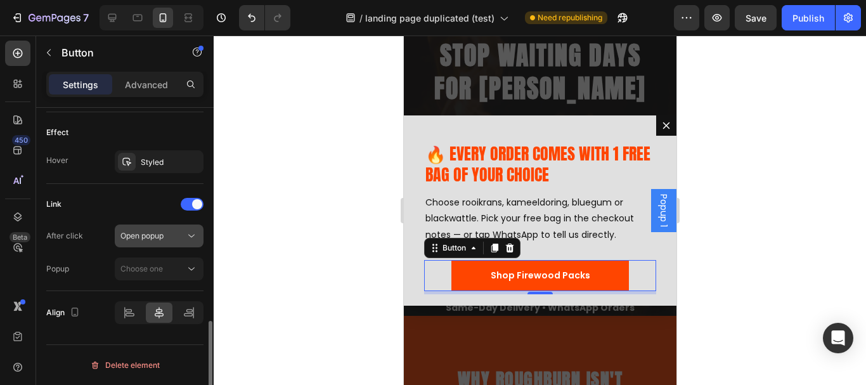
click at [186, 233] on icon at bounding box center [191, 235] width 13 height 13
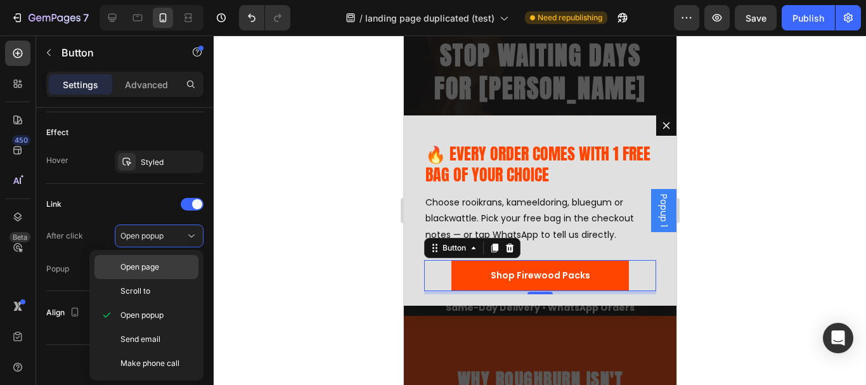
click at [168, 264] on p "Open page" at bounding box center [156, 266] width 72 height 11
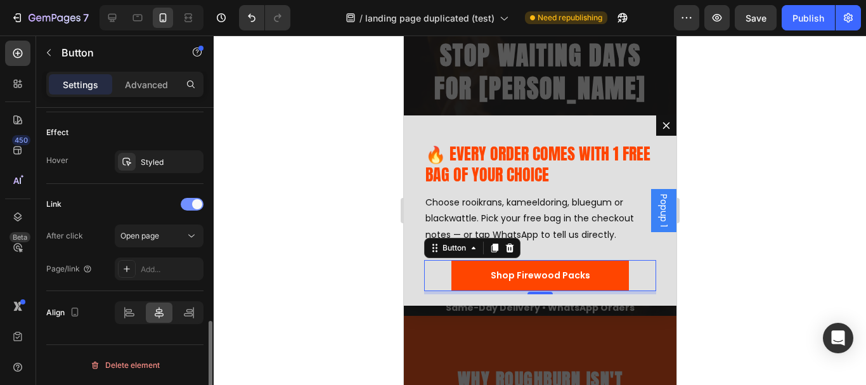
click at [193, 208] on div at bounding box center [192, 204] width 23 height 13
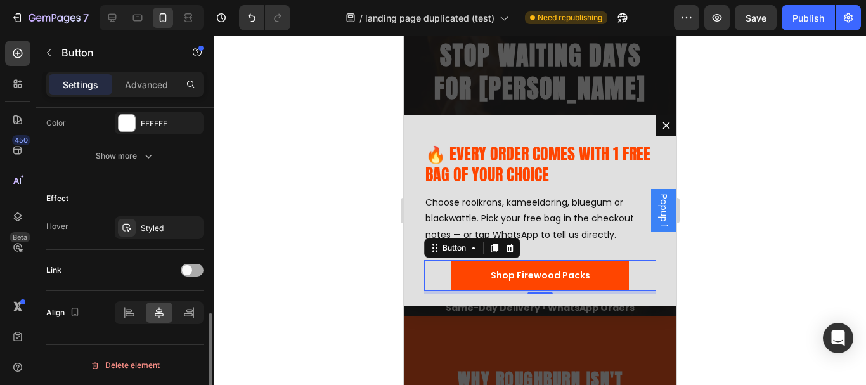
scroll to position [596, 0]
click at [301, 207] on div at bounding box center [540, 210] width 652 height 349
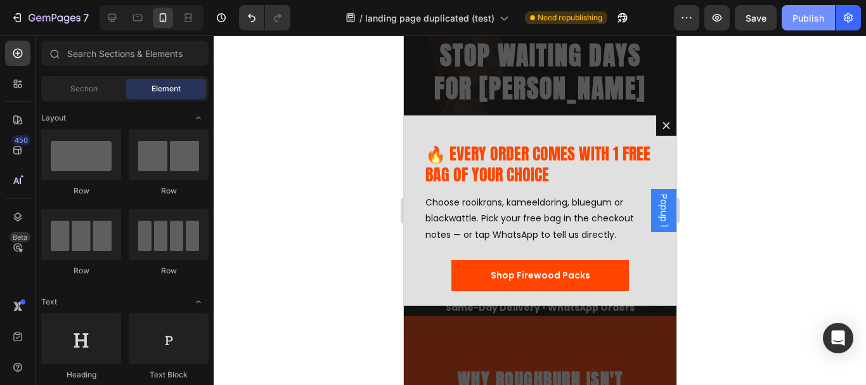
click at [811, 14] on div "Publish" at bounding box center [808, 17] width 32 height 13
